Goal: Task Accomplishment & Management: Check status

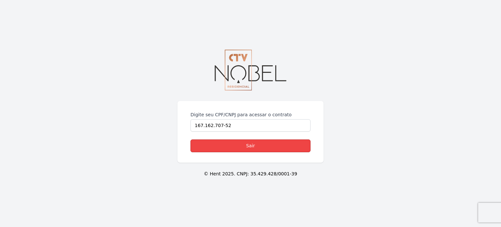
click at [258, 143] on link "Sair" at bounding box center [251, 145] width 120 height 13
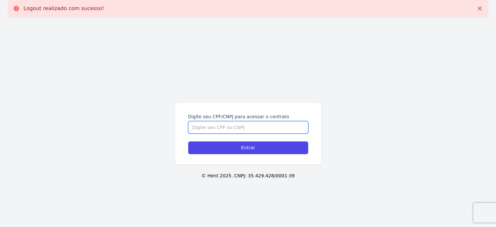
drag, startPoint x: 257, startPoint y: 123, endPoint x: 257, endPoint y: 119, distance: 3.9
click at [257, 121] on input "Digite seu CPF/CNPJ para acessar o contrato" at bounding box center [248, 127] width 120 height 12
type input "16716270752"
click at [188, 141] on input "Entrar" at bounding box center [248, 147] width 120 height 13
click at [257, 130] on input "Digite seu CPF/CNPJ para acessar o contrato" at bounding box center [248, 127] width 120 height 12
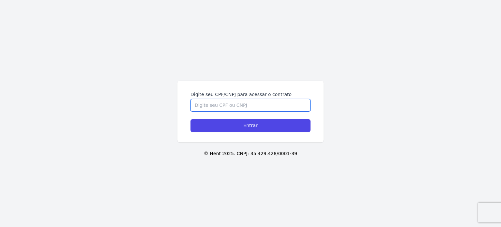
click at [261, 103] on input "Digite seu CPF/CNPJ para acessar o contrato" at bounding box center [251, 105] width 120 height 12
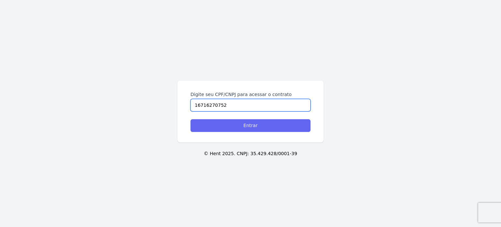
type input "16716270752"
click at [258, 125] on input "Entrar" at bounding box center [251, 125] width 120 height 13
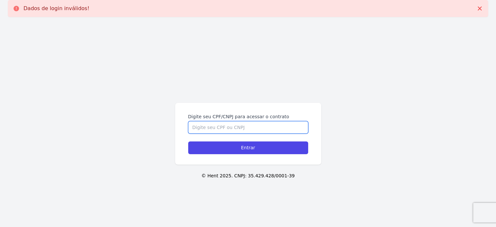
click at [252, 128] on input "Digite seu CPF/CNPJ para acessar o contrato" at bounding box center [248, 127] width 120 height 12
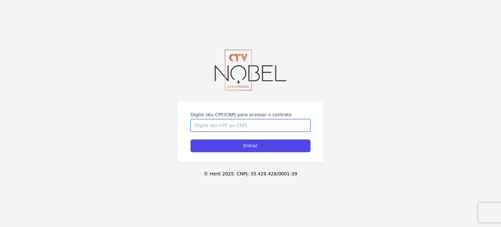
click at [237, 124] on input "Digite seu CPF/CNPJ para acessar o contrato" at bounding box center [251, 125] width 120 height 12
type input "16716270752"
click at [191, 139] on input "Entrar" at bounding box center [251, 145] width 120 height 13
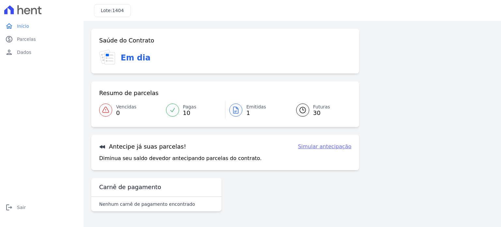
click at [237, 111] on icon at bounding box center [236, 110] width 8 height 8
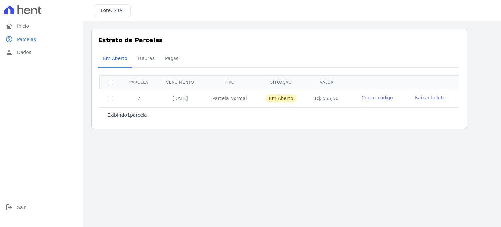
click at [427, 96] on span "Baixar boleto" at bounding box center [430, 97] width 30 height 5
click at [150, 60] on span "Futuras" at bounding box center [146, 58] width 25 height 13
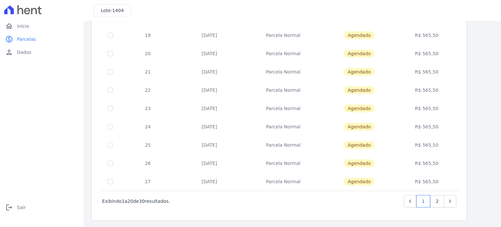
scroll to position [265, 0]
click at [440, 203] on link "2" at bounding box center [437, 200] width 14 height 12
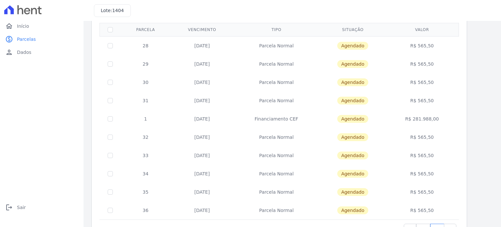
scroll to position [27, 0]
